Goal: Find specific page/section: Find specific page/section

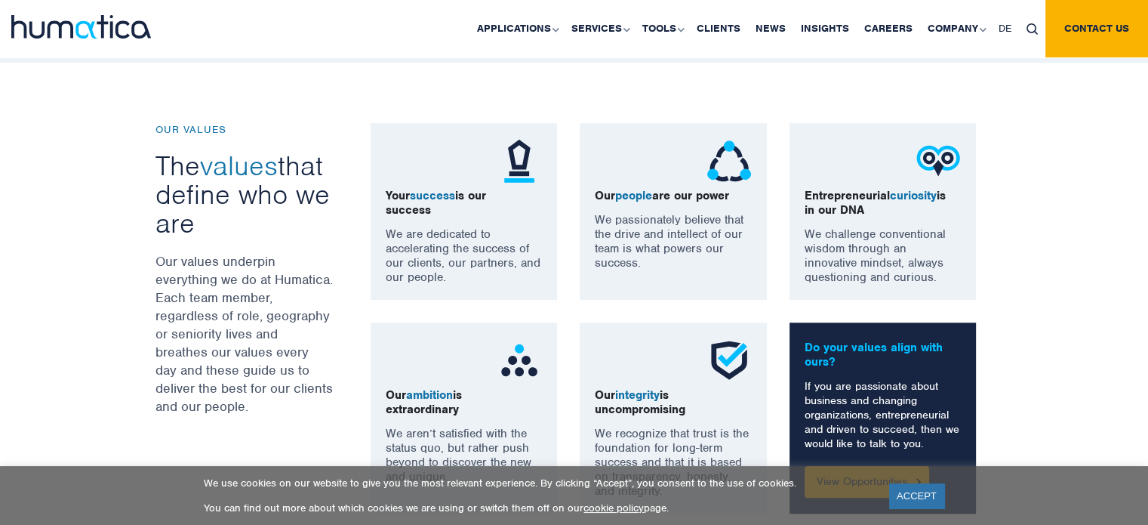
scroll to position [830, 0]
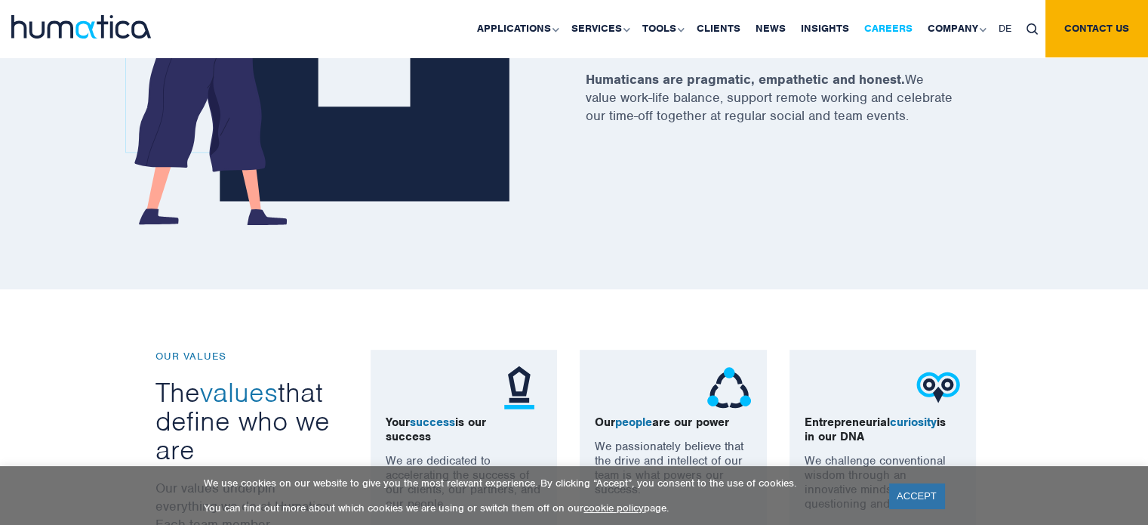
click at [882, 32] on link "Careers" at bounding box center [888, 28] width 63 height 57
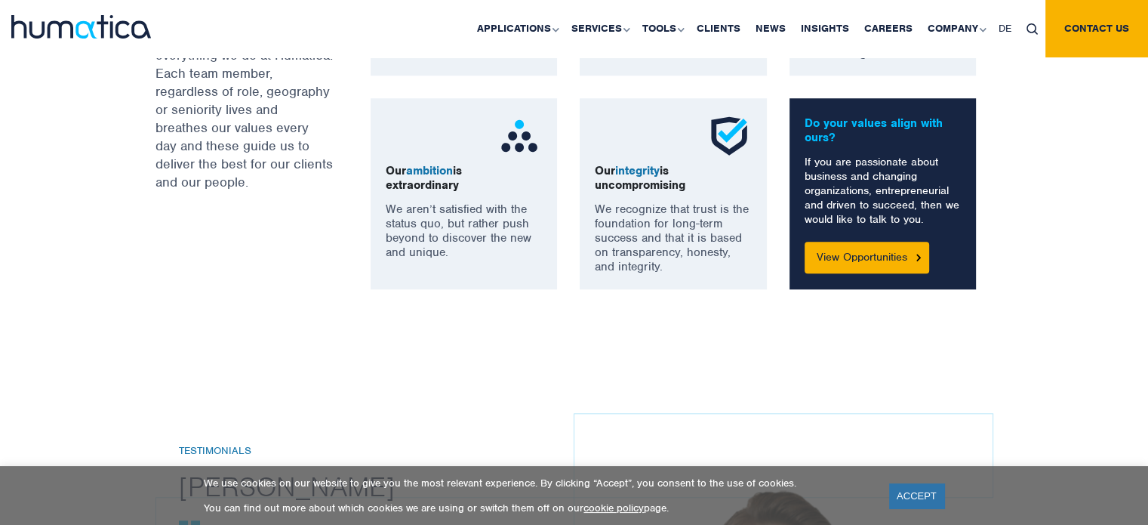
scroll to position [1283, 0]
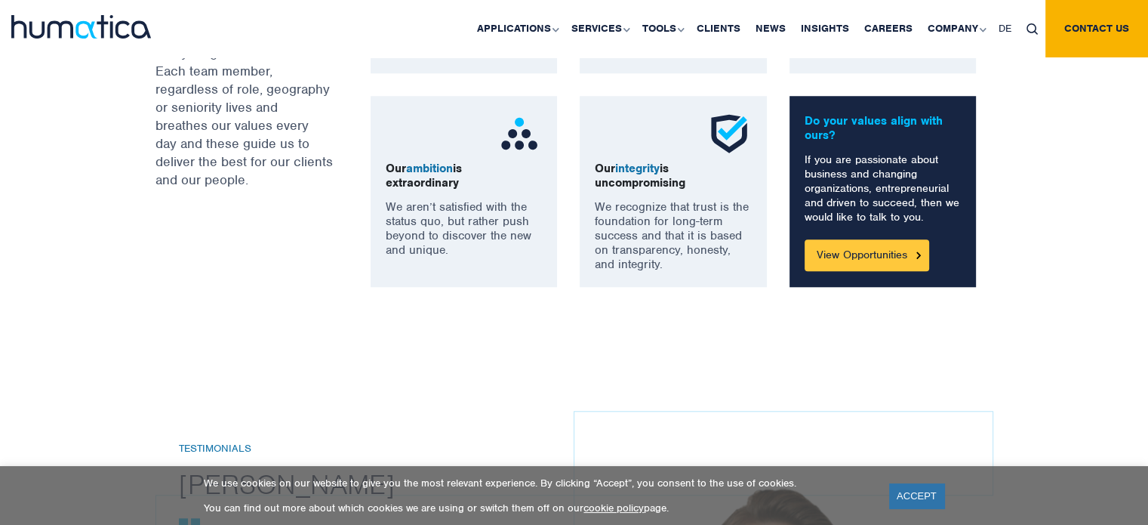
click at [897, 258] on link "View Opportunities" at bounding box center [867, 255] width 125 height 32
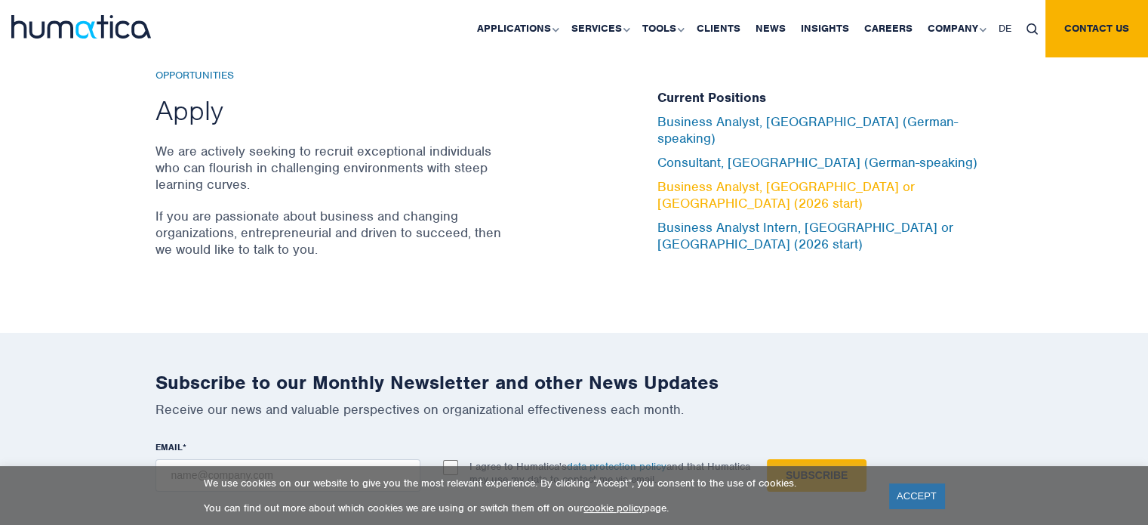
click at [747, 187] on link "Business Analyst, [GEOGRAPHIC_DATA] or [GEOGRAPHIC_DATA] (2026 start)" at bounding box center [786, 194] width 257 height 33
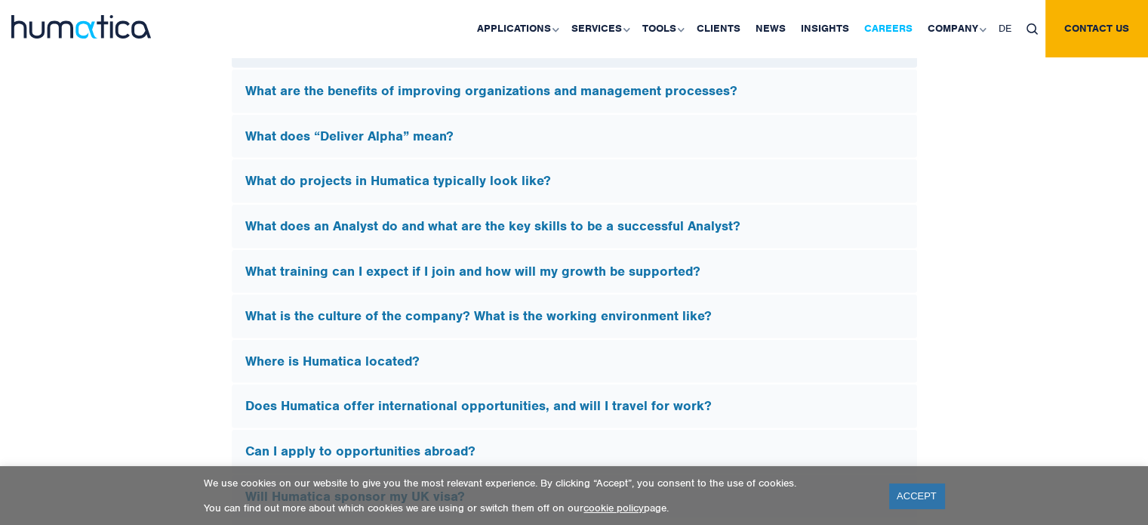
scroll to position [4201, 0]
